Goal: Task Accomplishment & Management: Use online tool/utility

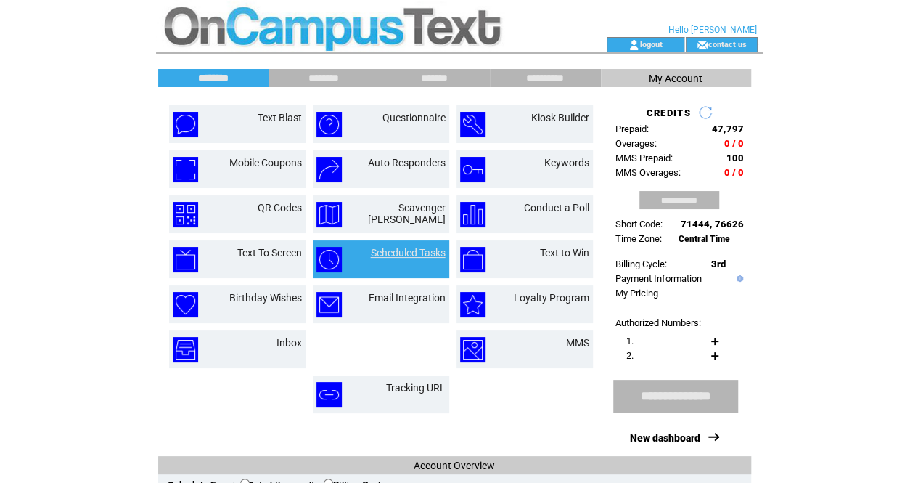
click at [374, 255] on link "Scheduled Tasks" at bounding box center [408, 253] width 75 height 12
